Goal: Information Seeking & Learning: Check status

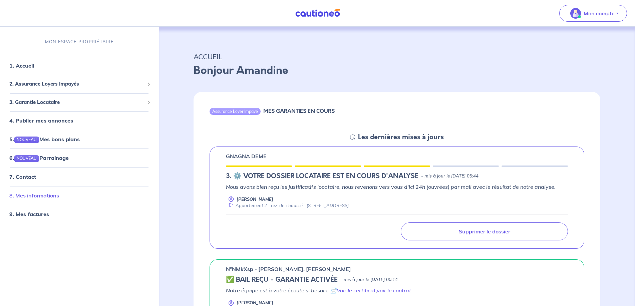
click at [37, 197] on link "8. Mes informations" at bounding box center [34, 195] width 50 height 7
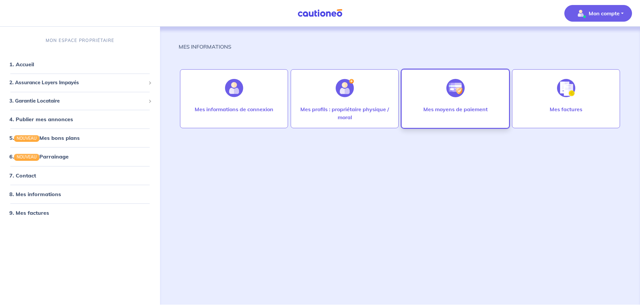
click at [459, 100] on div at bounding box center [455, 88] width 29 height 34
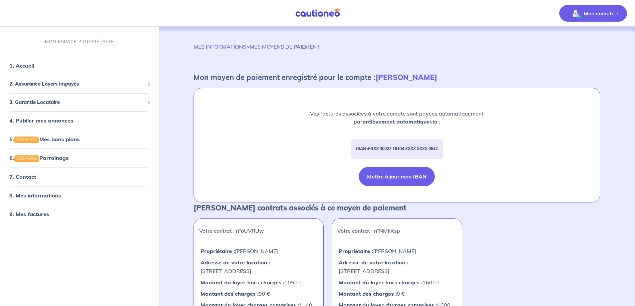
scroll to position [120, 0]
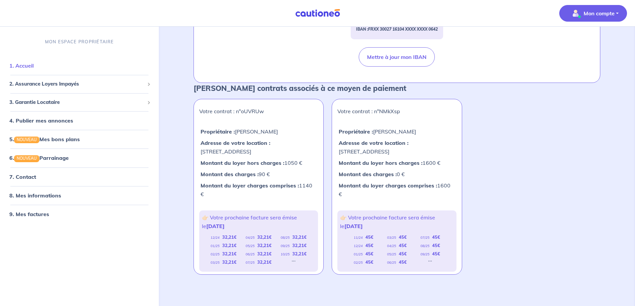
click at [34, 65] on link "1. Accueil" at bounding box center [21, 65] width 24 height 7
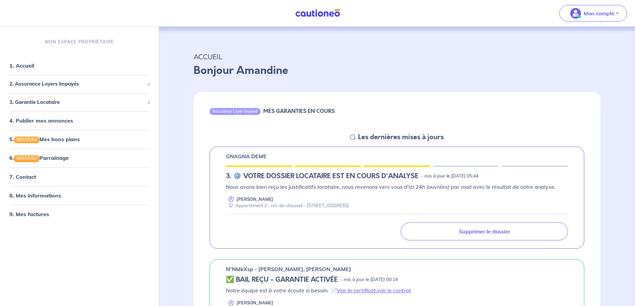
click at [316, 110] on h6 "MES GARANTIES EN COURS" at bounding box center [298, 111] width 71 height 6
click at [39, 86] on span "2. Assurance Loyers Impayés" at bounding box center [76, 84] width 135 height 8
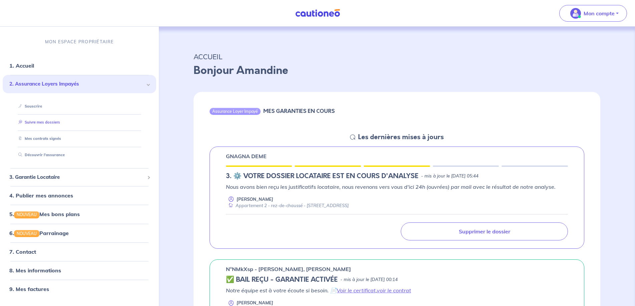
click at [44, 124] on link "Suivre mes dossiers" at bounding box center [38, 122] width 44 height 5
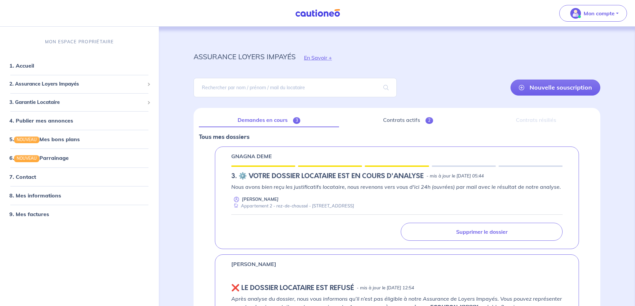
click at [337, 164] on div "GNAGNA DEME 3.︎ ⚙️ VOTRE DOSSIER LOCATAIRE EST EN COURS D'ANALYSE - mis à jour …" at bounding box center [397, 198] width 364 height 103
click at [228, 135] on p "Tous mes dossiers" at bounding box center [397, 137] width 396 height 9
click at [229, 172] on div "GNAGNA DEME 3.︎ ⚙️ VOTRE DOSSIER LOCATAIRE EST EN COURS D'ANALYSE - mis à jour …" at bounding box center [397, 198] width 364 height 103
drag, startPoint x: 238, startPoint y: 174, endPoint x: 252, endPoint y: 176, distance: 13.9
click at [242, 175] on h5 "3.︎ ⚙️ VOTRE DOSSIER LOCATAIRE EST EN COURS D'ANALYSE" at bounding box center [327, 176] width 192 height 8
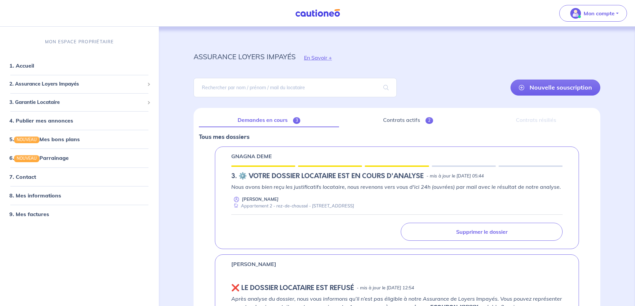
click at [268, 178] on h5 "3.︎ ⚙️ VOTRE DOSSIER LOCATAIRE EST EN COURS D'ANALYSE" at bounding box center [327, 176] width 192 height 8
click at [422, 118] on link "Contrats actifs 2" at bounding box center [407, 120] width 127 height 14
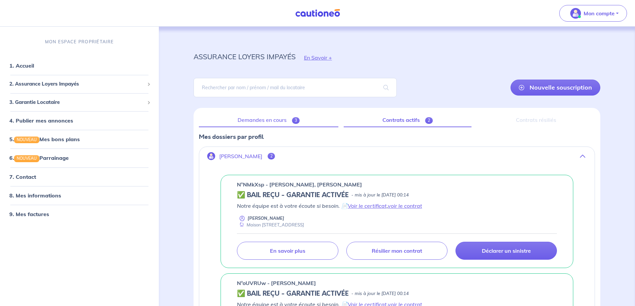
click at [271, 121] on link "Demandes en cours 3" at bounding box center [268, 120] width 139 height 14
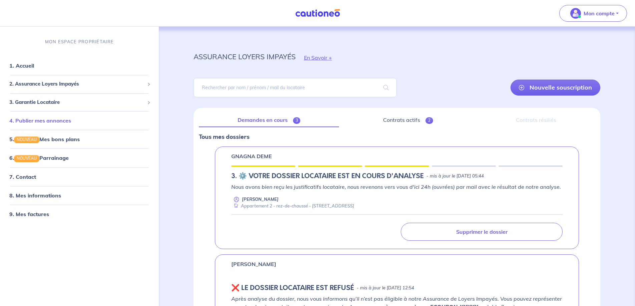
click at [58, 123] on link "4. Publier mes annonces" at bounding box center [40, 120] width 62 height 7
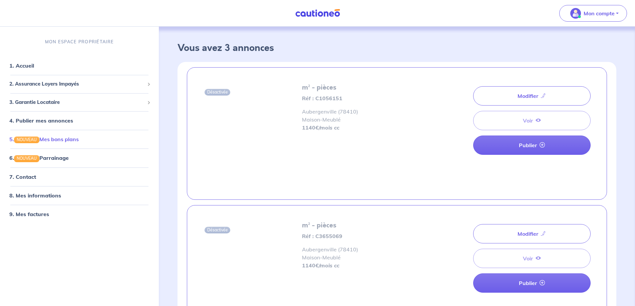
click at [54, 136] on link "5. NOUVEAU Mes bons plans" at bounding box center [43, 139] width 69 height 7
click at [35, 176] on link "7. Contact" at bounding box center [22, 176] width 26 height 7
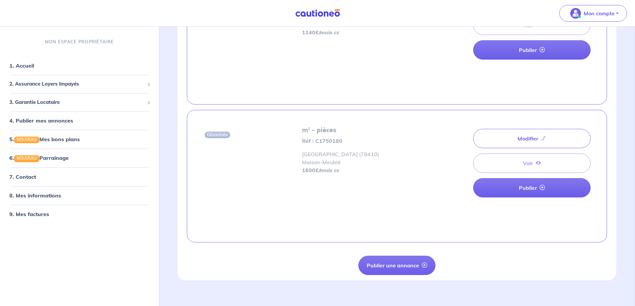
scroll to position [240, 0]
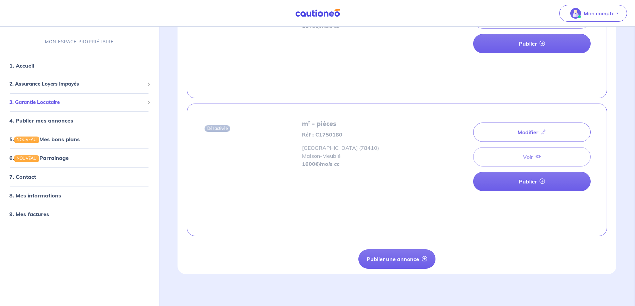
click at [55, 98] on span "3. Garantie Locataire" at bounding box center [76, 102] width 135 height 8
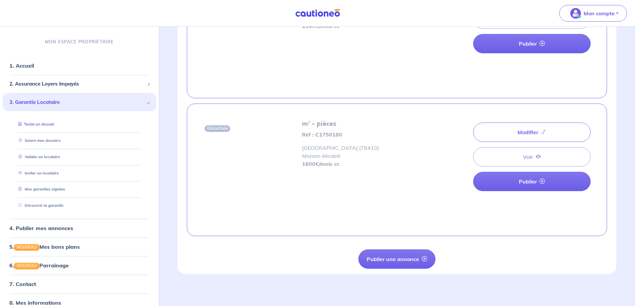
click at [50, 122] on link "Tester un dossier" at bounding box center [35, 124] width 39 height 5
click at [48, 86] on span "2. Assurance Loyers Impayés" at bounding box center [76, 84] width 135 height 8
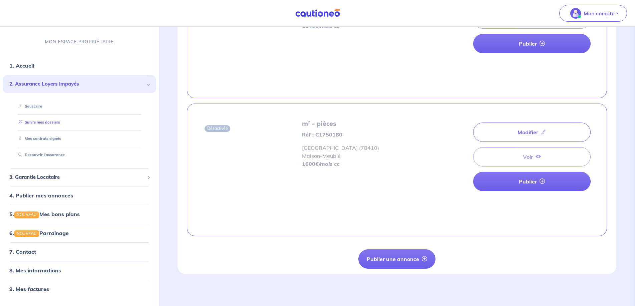
click at [54, 122] on link "Suivre mes dossiers" at bounding box center [38, 122] width 44 height 5
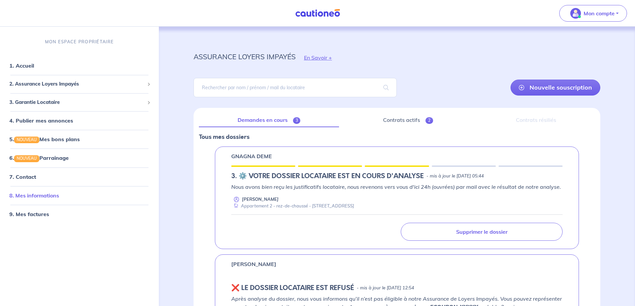
click at [49, 196] on link "8. Mes informations" at bounding box center [34, 195] width 50 height 7
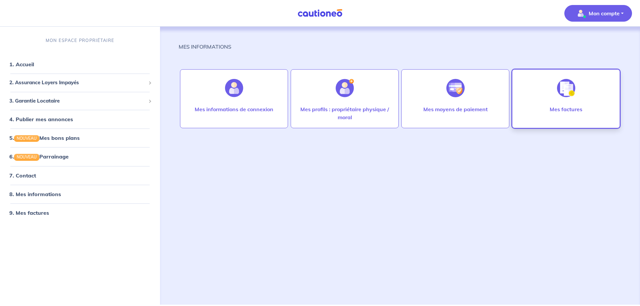
click at [571, 105] on div at bounding box center [566, 88] width 29 height 34
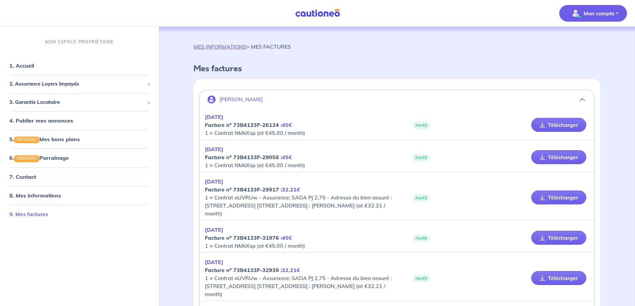
click at [20, 217] on link "9. Mes factures" at bounding box center [28, 214] width 39 height 7
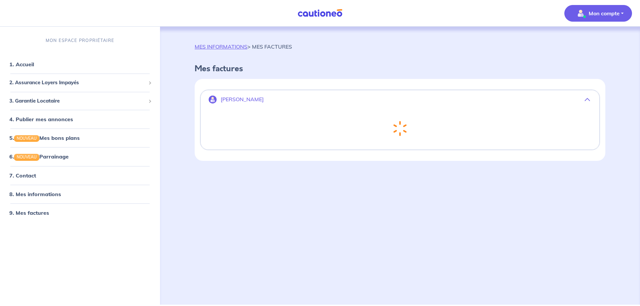
click at [223, 42] on div "MES INFORMATIONS > MES FACTURES Mes factures [PERSON_NAME] Chargement..." at bounding box center [400, 158] width 443 height 262
click at [225, 46] on link "MES INFORMATIONS" at bounding box center [221, 46] width 53 height 7
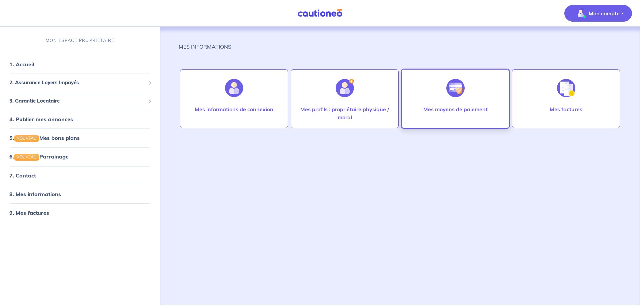
click at [473, 105] on div "Mes moyens de paiement" at bounding box center [456, 98] width 108 height 59
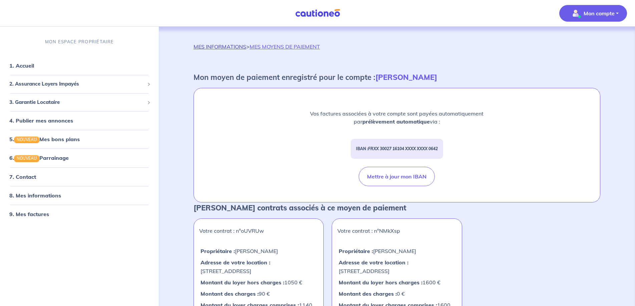
click at [218, 47] on link "MES INFORMATIONS" at bounding box center [219, 46] width 53 height 7
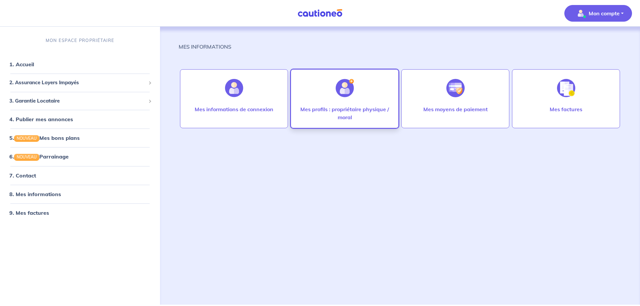
click at [358, 109] on p "Mes profils : propriétaire physique / moral" at bounding box center [345, 113] width 94 height 16
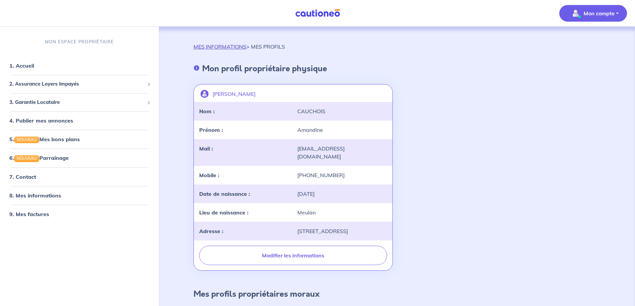
click at [209, 47] on link "MES INFORMATIONS" at bounding box center [219, 46] width 53 height 7
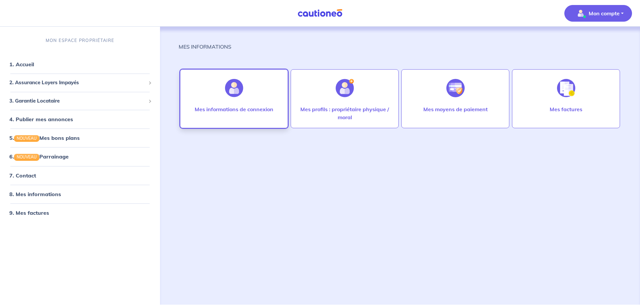
click at [222, 103] on div at bounding box center [234, 88] width 29 height 34
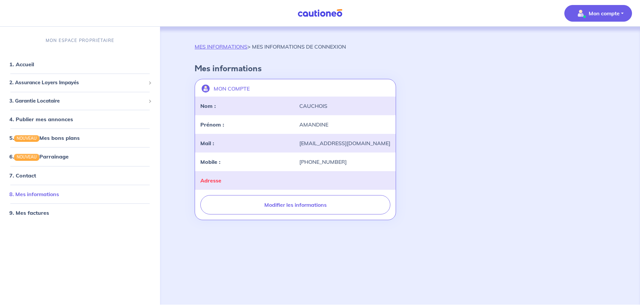
click at [48, 194] on link "8. Mes informations" at bounding box center [34, 194] width 50 height 7
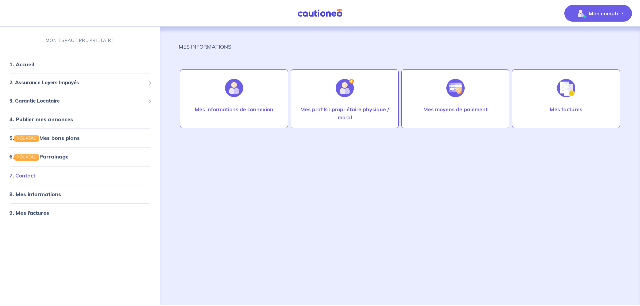
click at [35, 178] on link "7. Contact" at bounding box center [22, 175] width 26 height 7
click at [74, 80] on span "2. Assurance Loyers Impayés" at bounding box center [77, 83] width 136 height 8
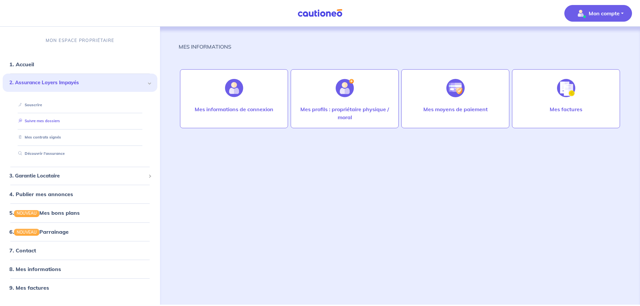
click at [57, 123] on link "Suivre mes dossiers" at bounding box center [38, 121] width 44 height 5
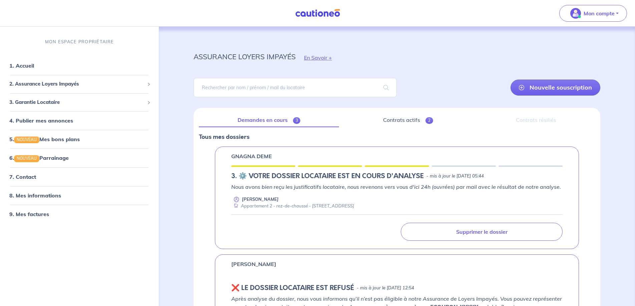
click at [539, 119] on div "Contrats résiliés" at bounding box center [536, 120] width 118 height 14
